Goal: Check status: Check status

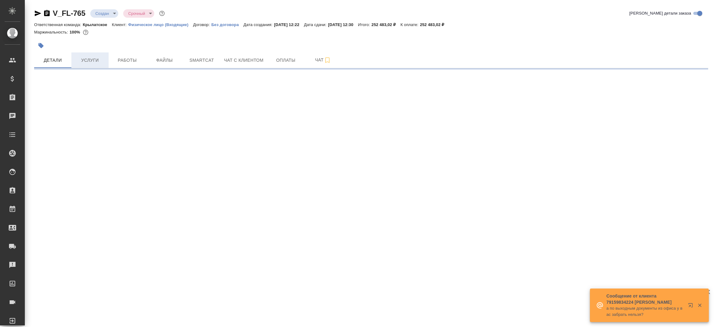
select select "RU"
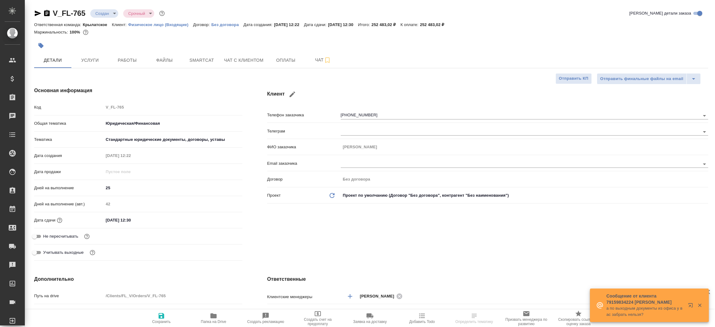
type textarea "x"
click at [37, 14] on icon "button" at bounding box center [38, 14] width 7 height 6
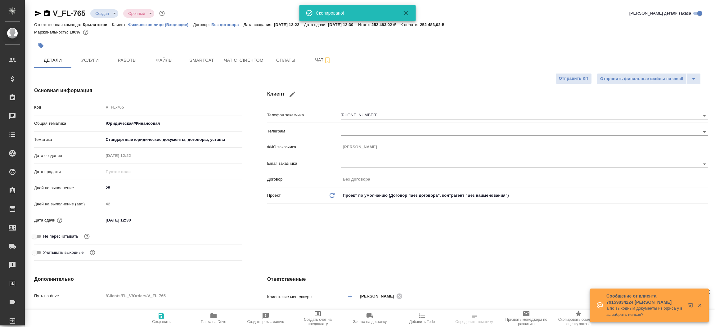
type textarea "x"
select select "RU"
type textarea "x"
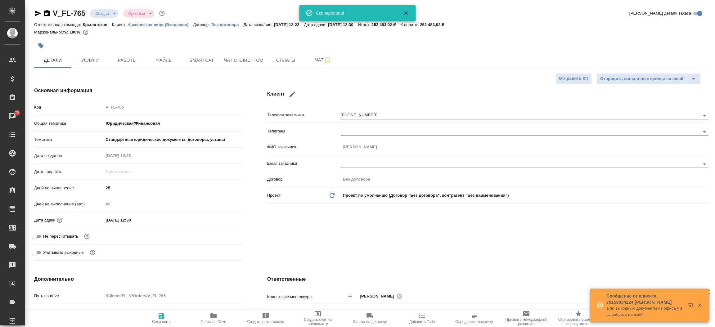
type textarea "x"
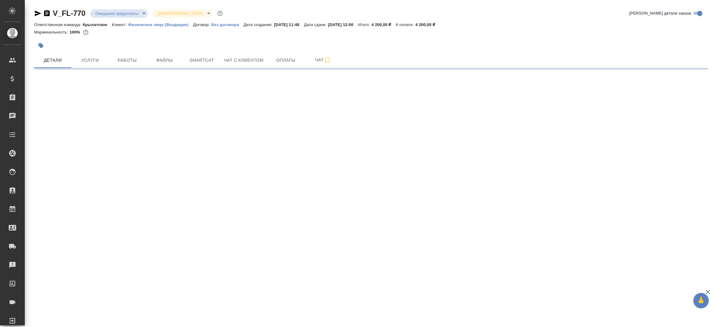
select select "RU"
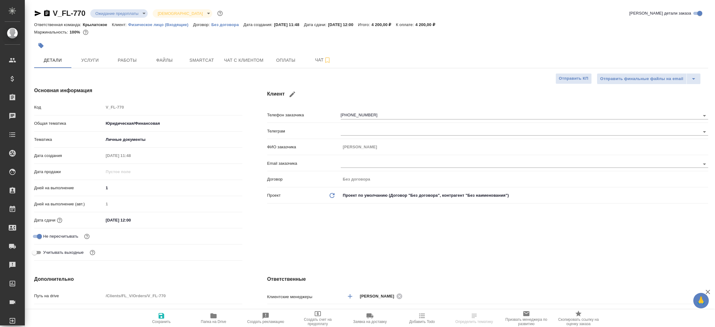
type textarea "x"
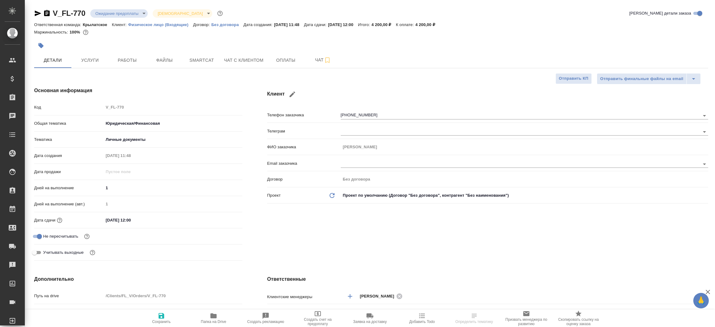
type textarea "x"
select select "RU"
type textarea "x"
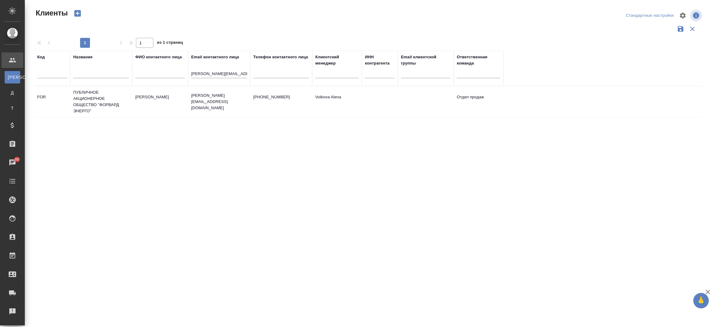
select select "RU"
